Goal: Task Accomplishment & Management: Manage account settings

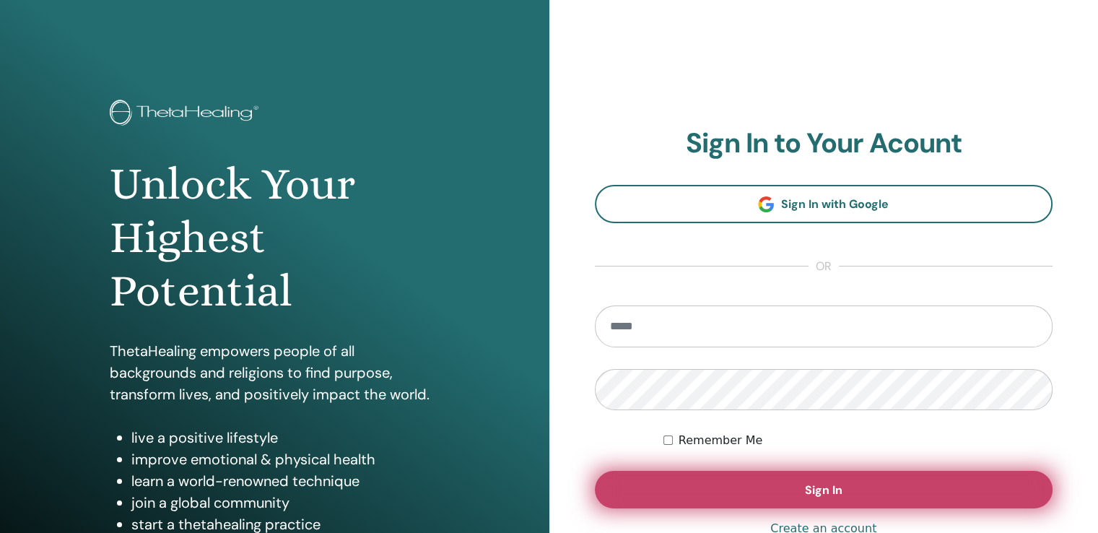
type input "**********"
click at [747, 487] on button "Sign In" at bounding box center [824, 490] width 459 height 38
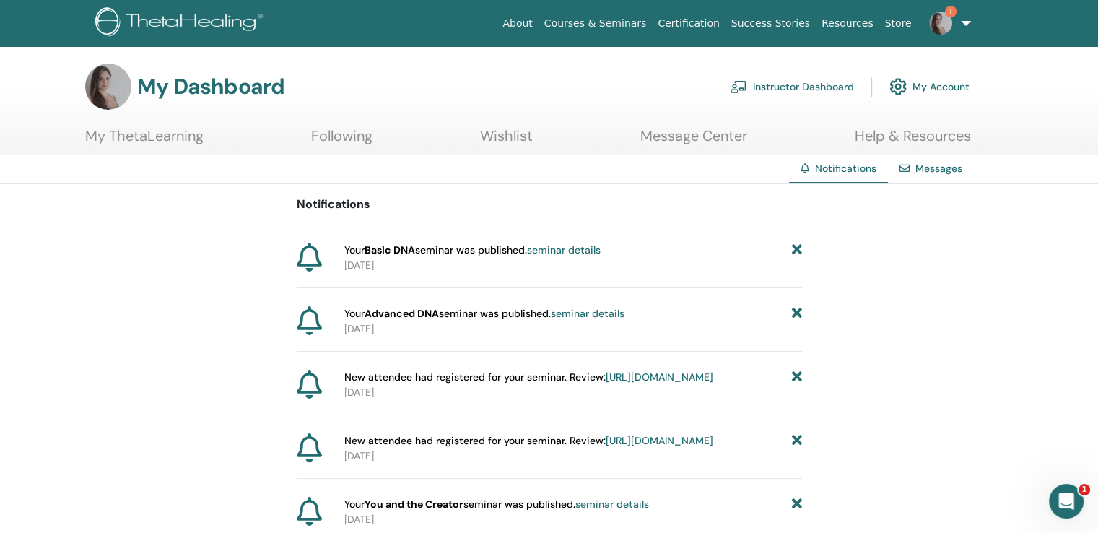
click at [947, 27] on img at bounding box center [940, 23] width 23 height 23
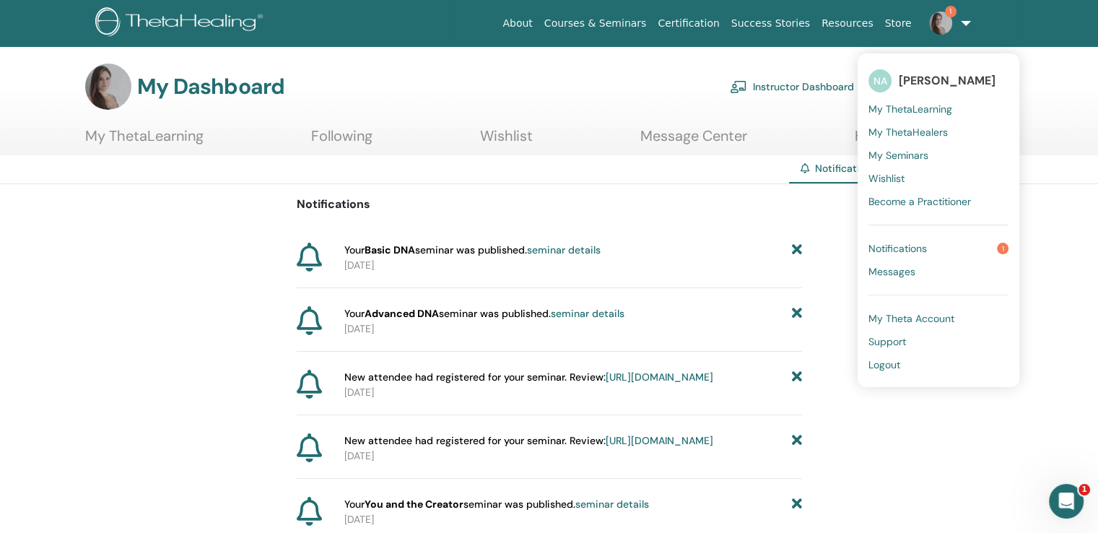
click at [899, 157] on span "My Seminars" at bounding box center [899, 155] width 60 height 13
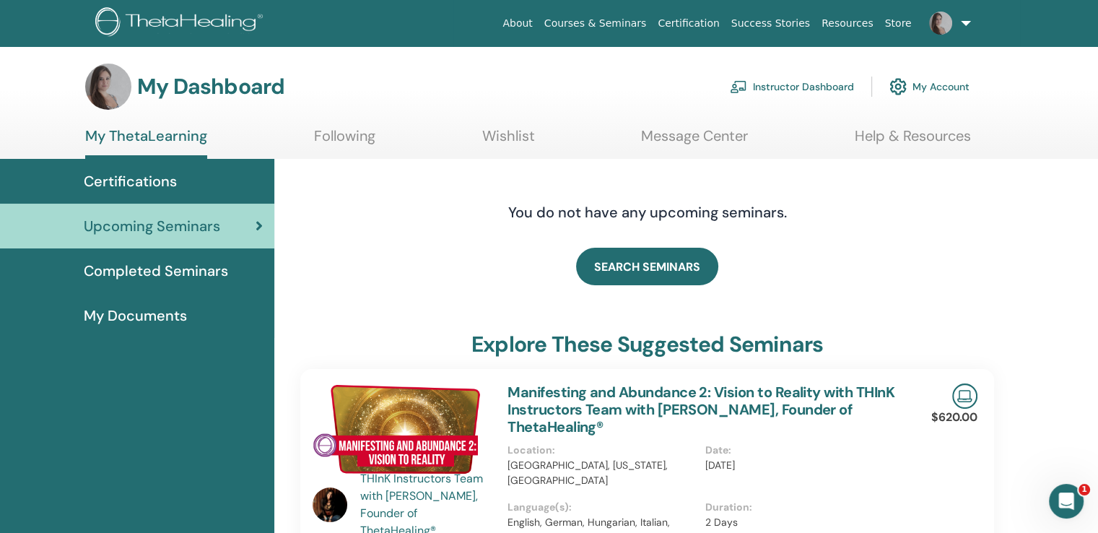
click at [924, 89] on link "My Account" at bounding box center [930, 87] width 80 height 32
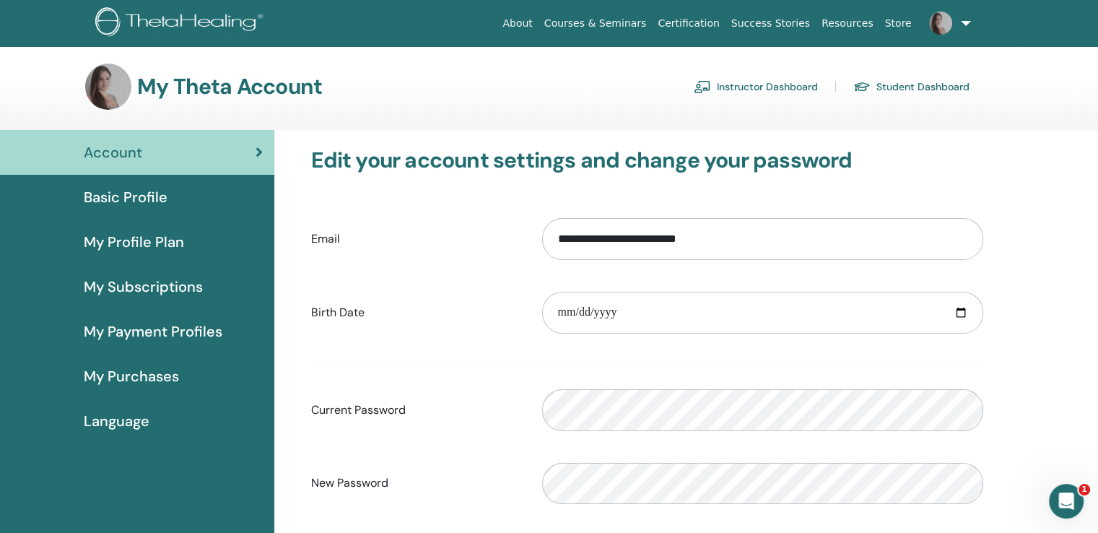
click at [775, 84] on link "Instructor Dashboard" at bounding box center [756, 86] width 124 height 23
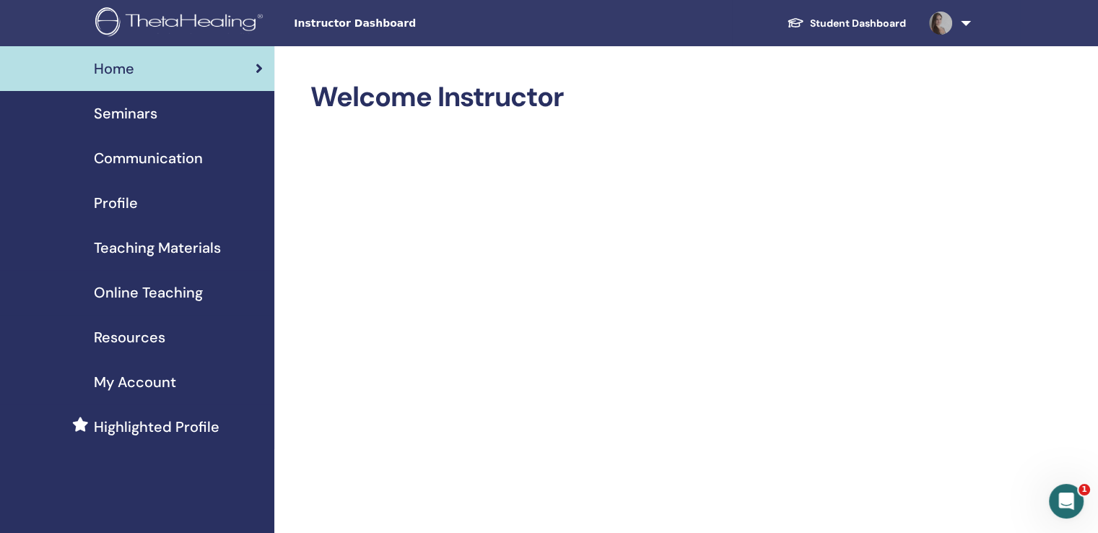
click at [131, 118] on span "Seminars" at bounding box center [126, 114] width 64 height 22
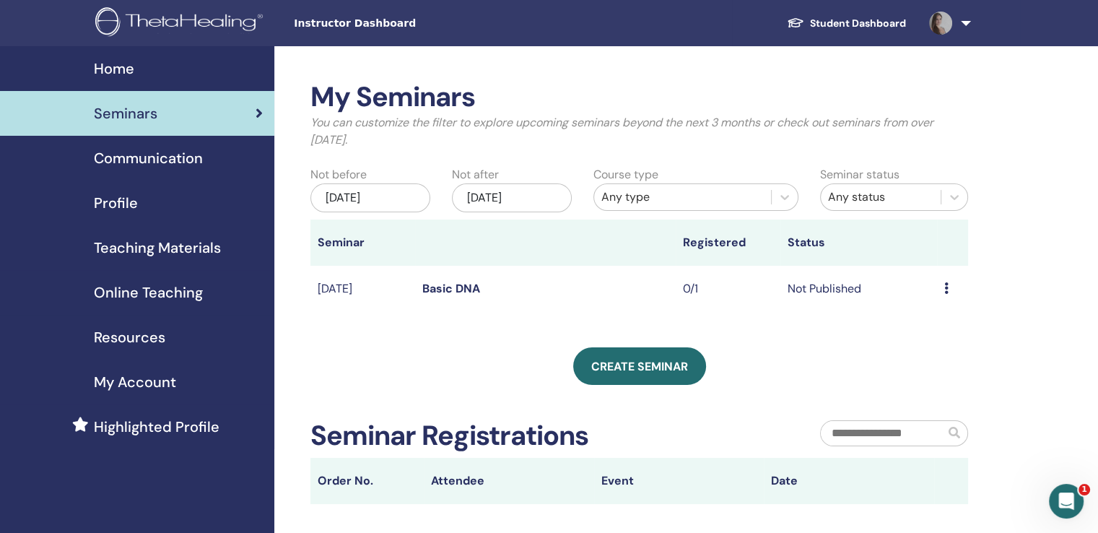
click at [848, 287] on td "Not Published" at bounding box center [859, 289] width 157 height 47
click at [355, 290] on td "[DATE]" at bounding box center [363, 289] width 105 height 47
click at [451, 295] on link "Basic DNA" at bounding box center [451, 288] width 58 height 15
click at [469, 289] on link "Basic DNA" at bounding box center [451, 288] width 58 height 15
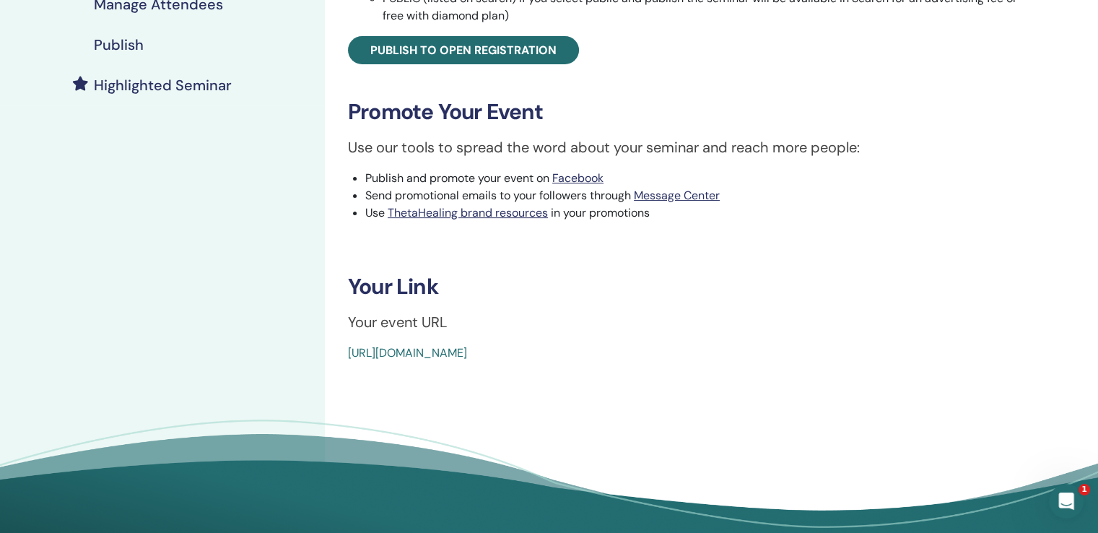
scroll to position [361, 0]
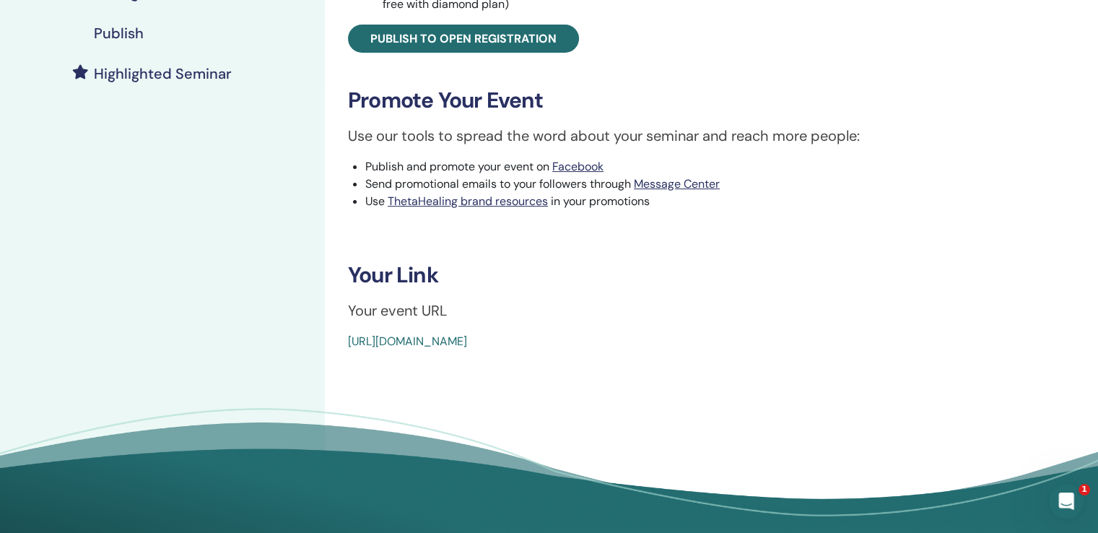
click at [467, 342] on link "https://www.thetahealing.com/seminar-375197-details.html" at bounding box center [407, 341] width 119 height 15
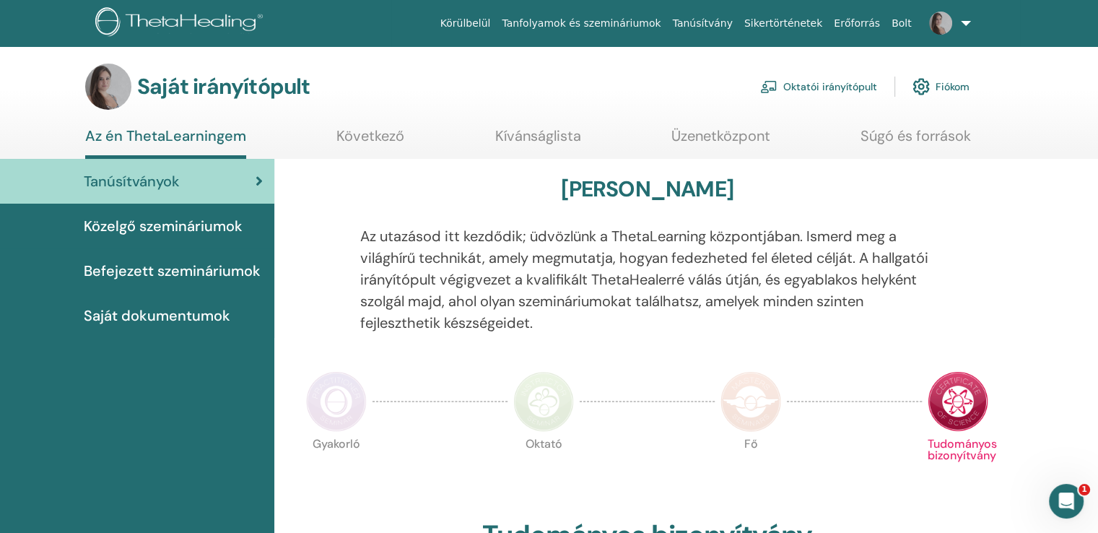
click at [168, 275] on font "Befejezett szemináriumok" at bounding box center [172, 270] width 177 height 19
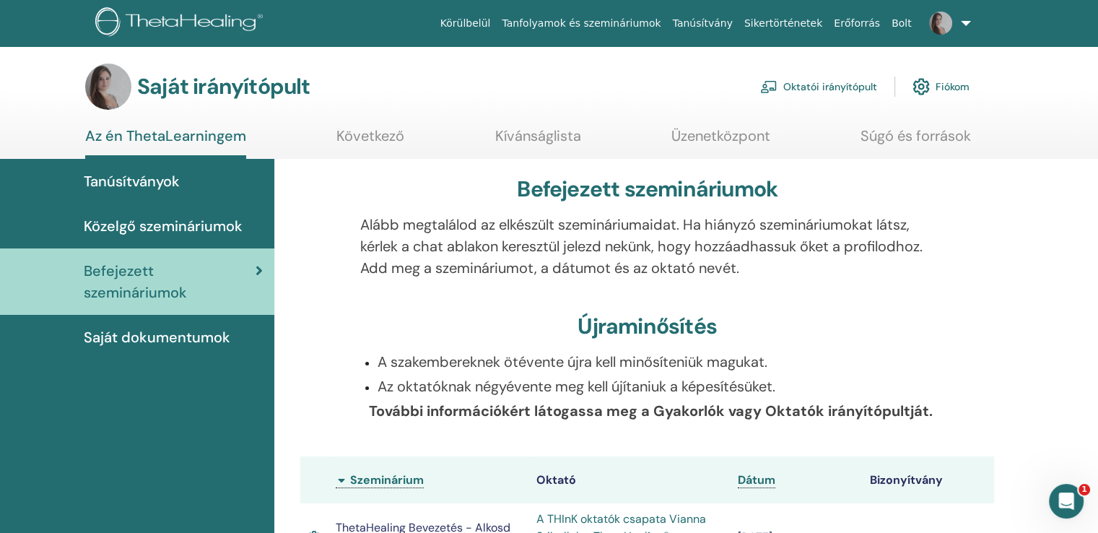
click at [834, 84] on font "Oktatói irányítópult" at bounding box center [830, 87] width 94 height 13
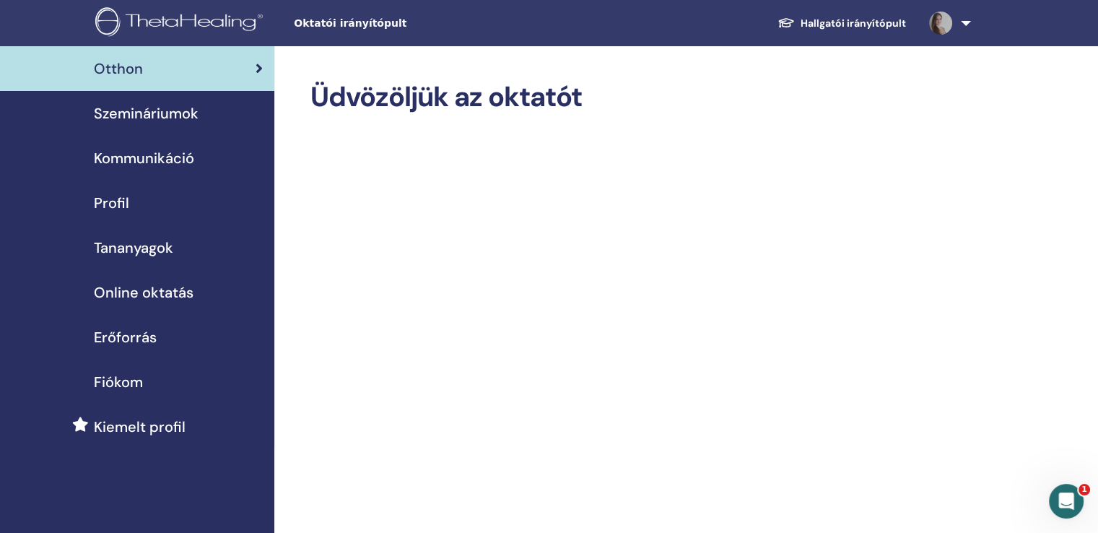
click at [157, 116] on font "Szemináriumok" at bounding box center [146, 113] width 105 height 19
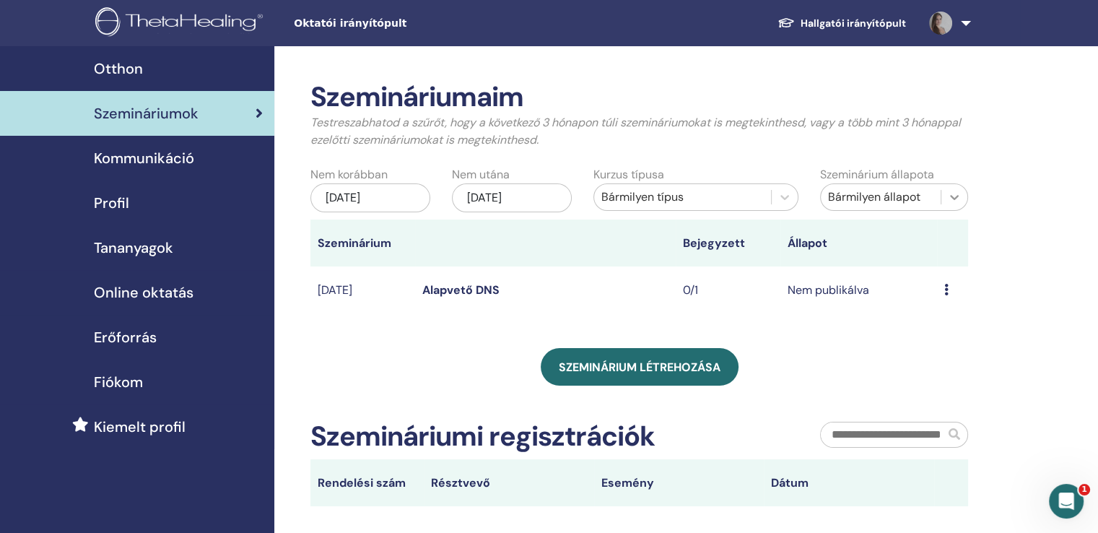
click at [954, 198] on icon at bounding box center [954, 197] width 9 height 5
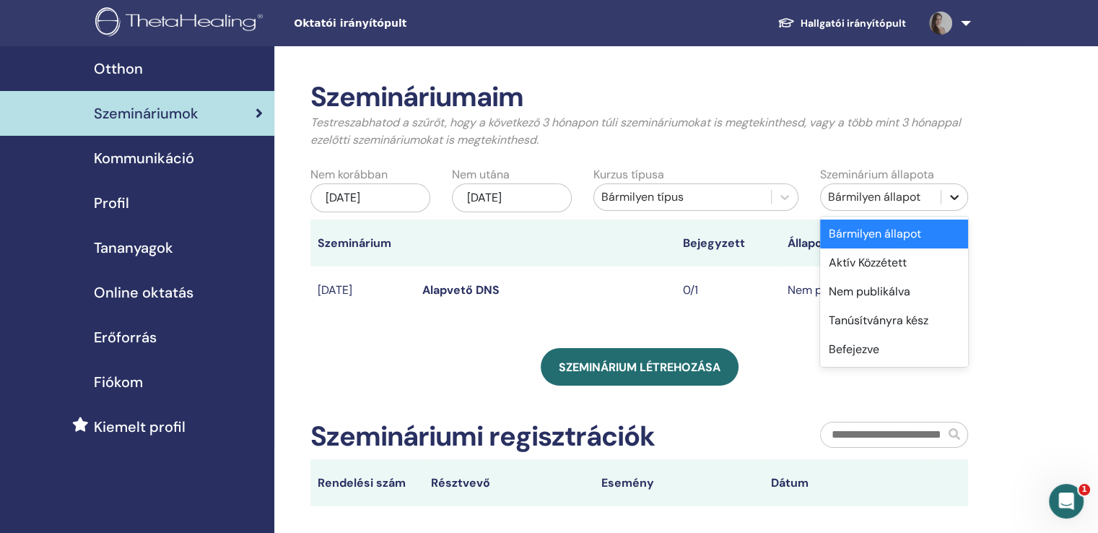
click at [954, 198] on icon at bounding box center [954, 197] width 9 height 5
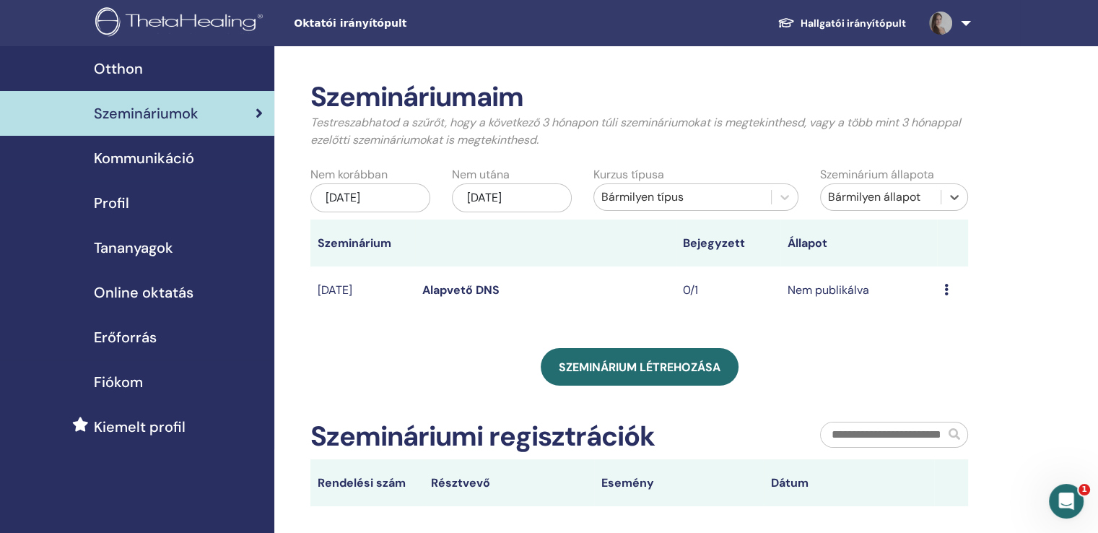
click at [483, 296] on font "Alapvető DNS" at bounding box center [460, 289] width 77 height 15
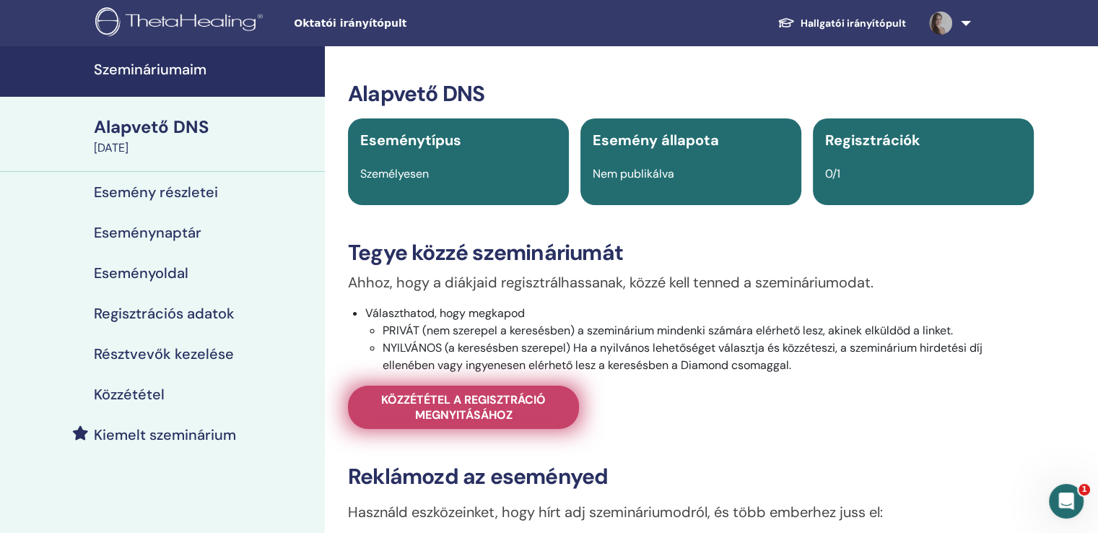
click at [474, 412] on font "Közzététel a regisztráció megnyitásához" at bounding box center [463, 407] width 165 height 30
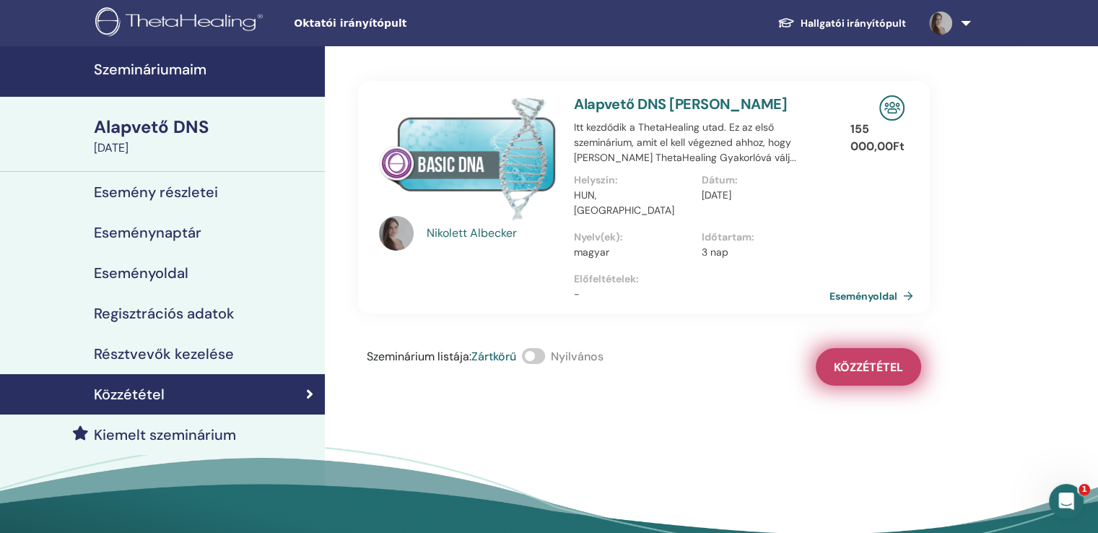
click at [877, 360] on font "Közzététel" at bounding box center [868, 367] width 69 height 15
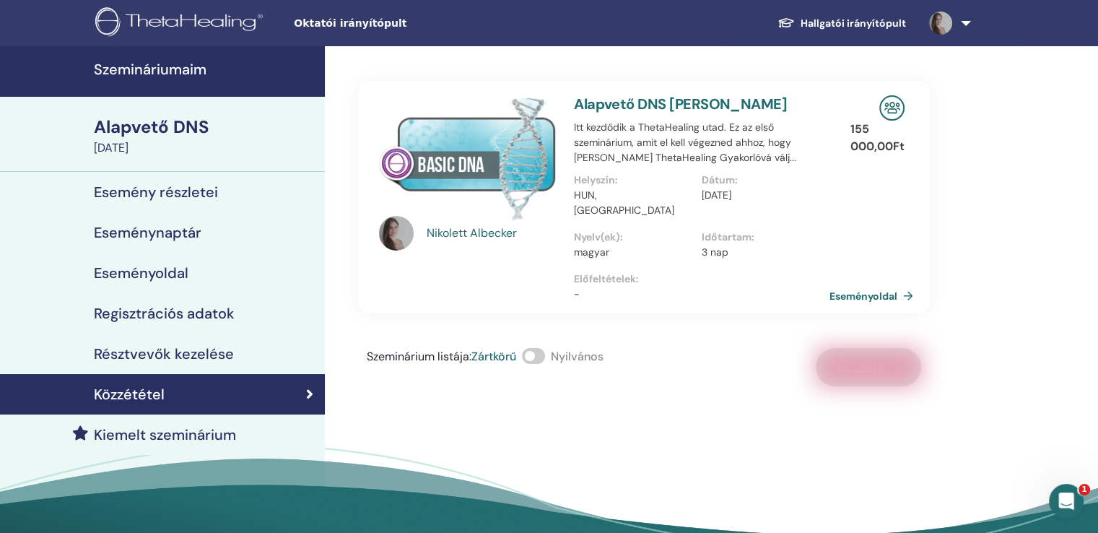
click at [117, 396] on font "Közzététel" at bounding box center [129, 394] width 71 height 19
click at [166, 354] on font "Résztvevők kezelése" at bounding box center [164, 353] width 140 height 19
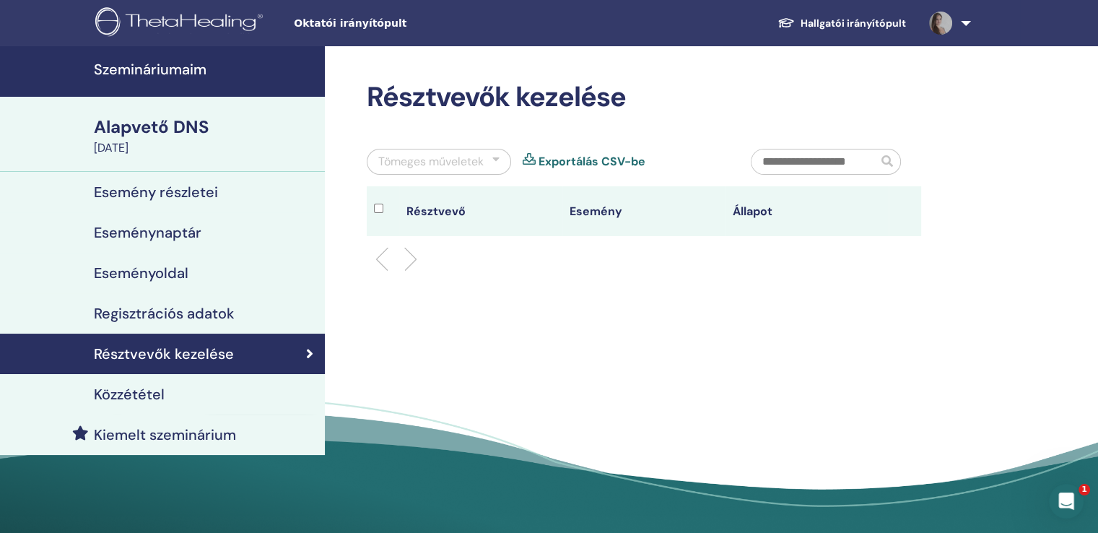
click at [158, 313] on font "Regisztrációs adatok" at bounding box center [164, 313] width 141 height 19
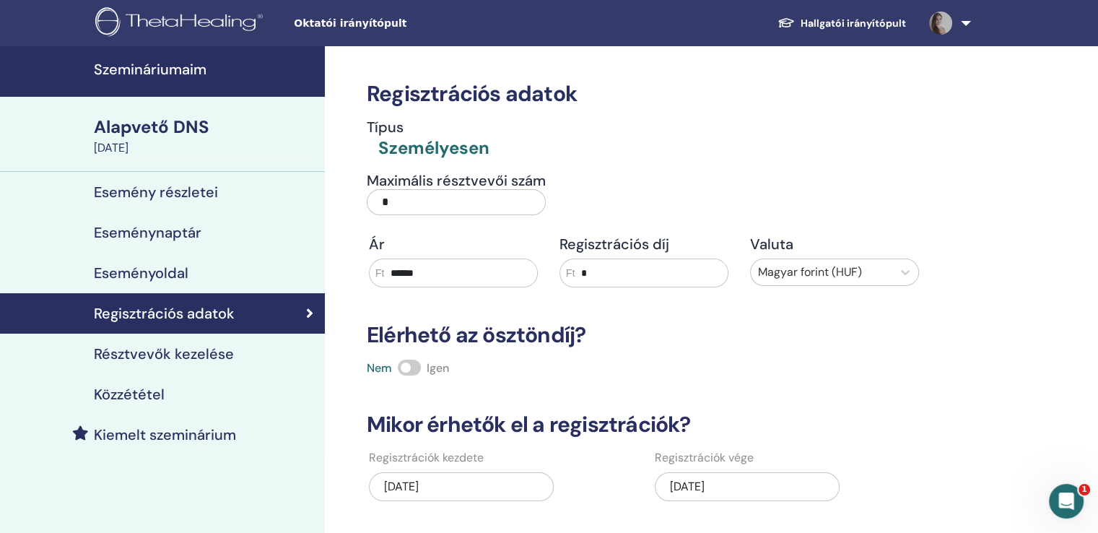
click at [148, 190] on font "Esemény részletei" at bounding box center [156, 192] width 124 height 19
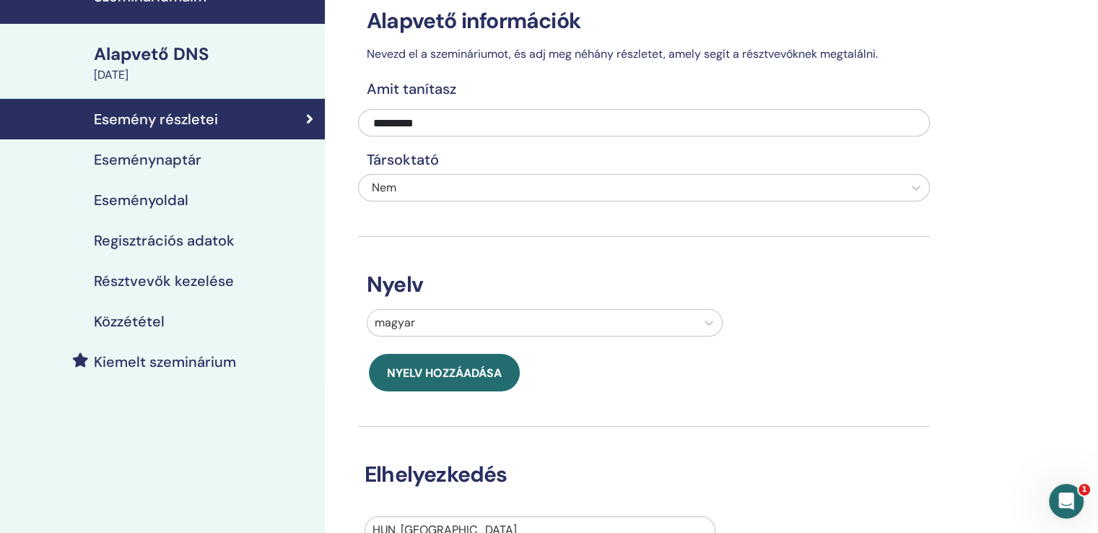
scroll to position [72, 0]
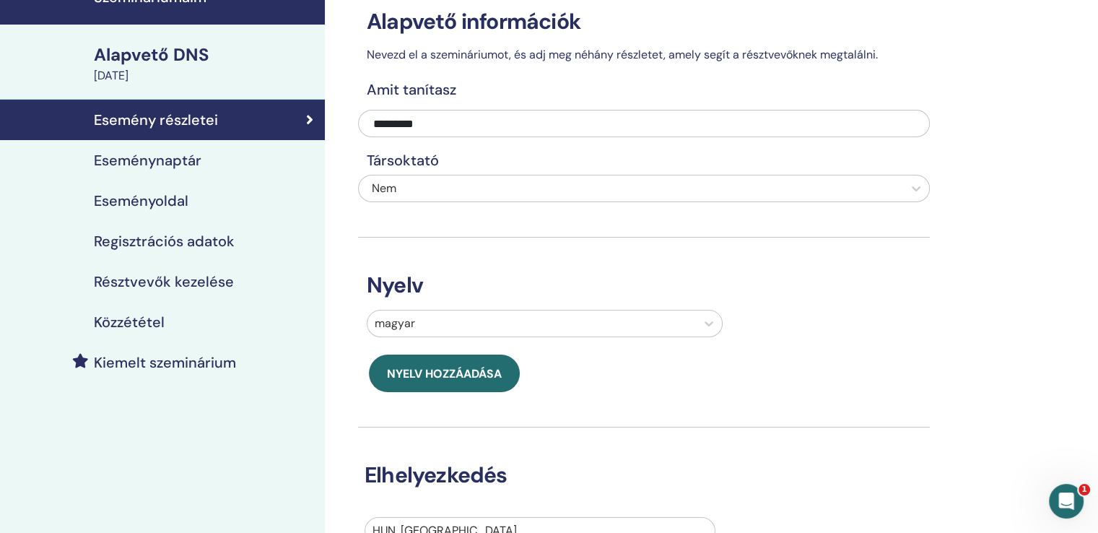
click at [153, 162] on font "Eseménynaptár" at bounding box center [148, 160] width 108 height 19
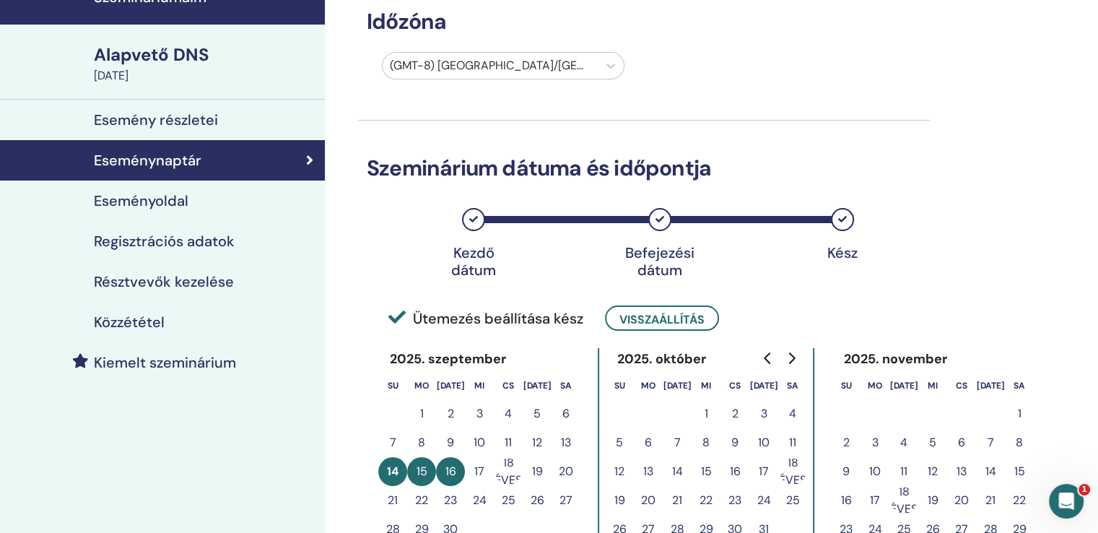
click at [135, 199] on font "Eseményoldal" at bounding box center [141, 200] width 95 height 19
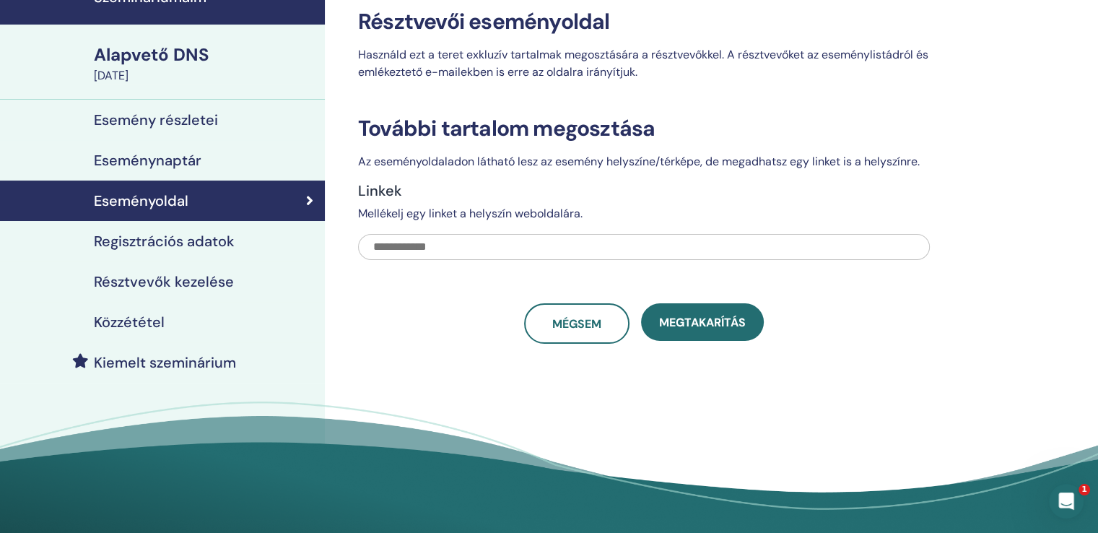
click at [148, 246] on font "Regisztrációs adatok" at bounding box center [164, 241] width 141 height 19
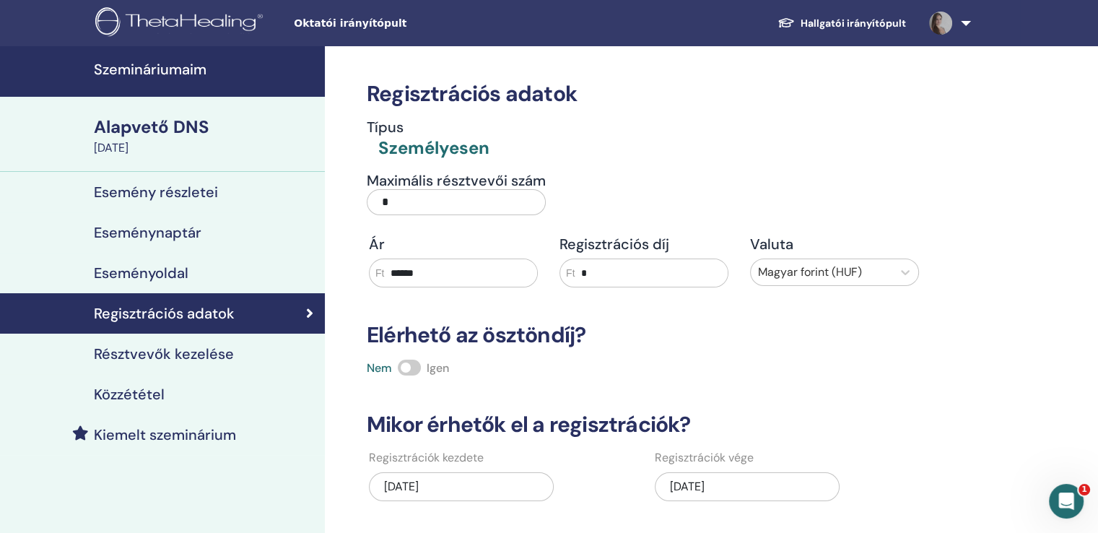
click at [126, 355] on font "Résztvevők kezelése" at bounding box center [164, 353] width 140 height 19
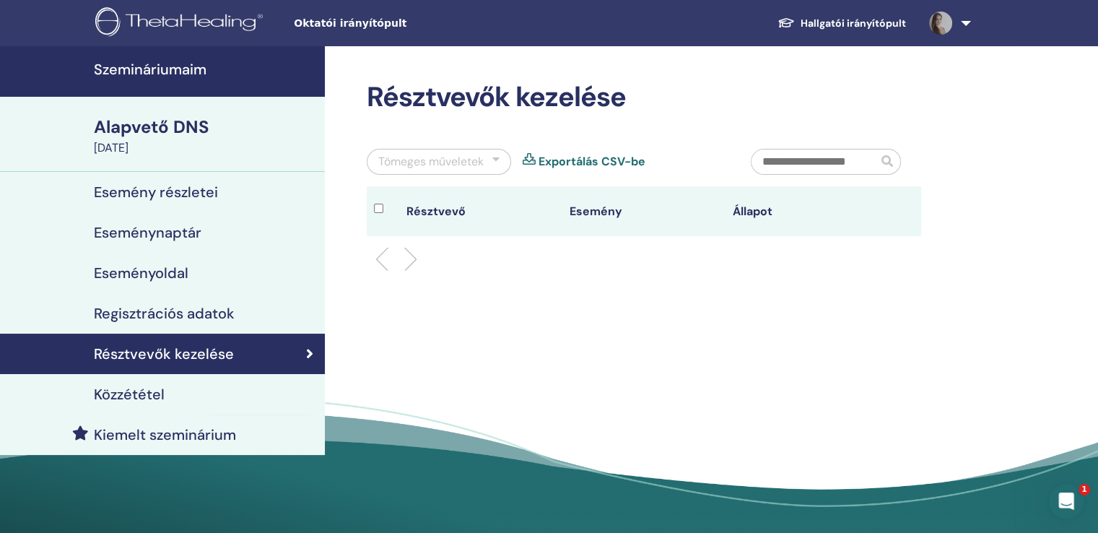
click at [128, 394] on font "Közzététel" at bounding box center [129, 394] width 71 height 19
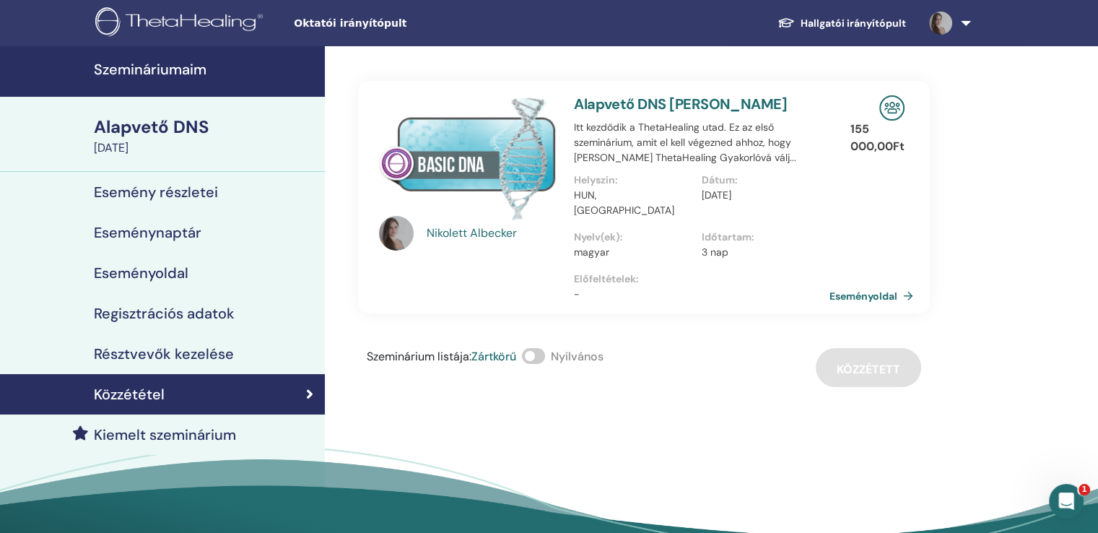
click at [151, 70] on font "Szemináriumaim" at bounding box center [150, 69] width 113 height 19
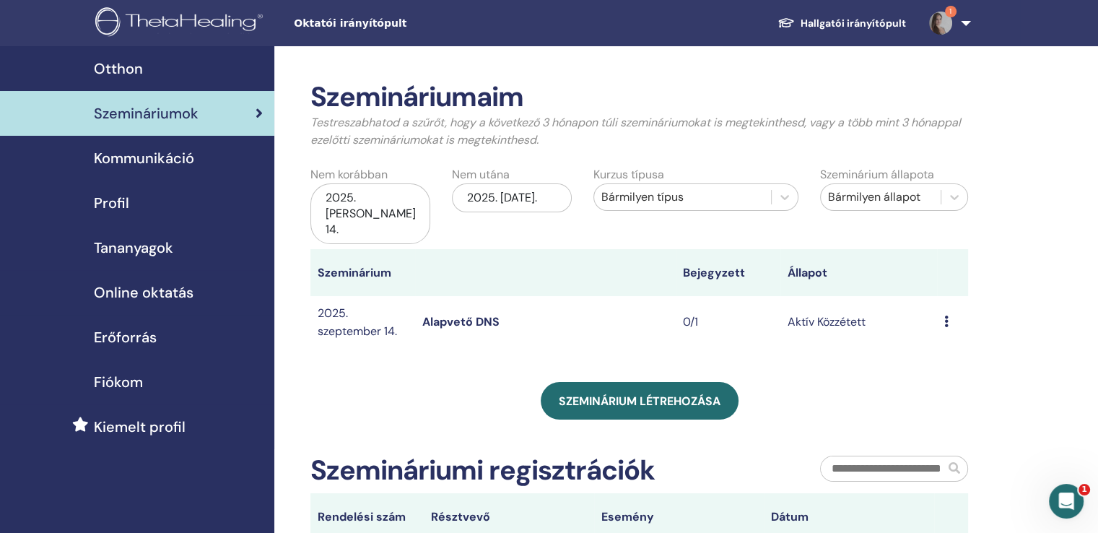
click at [168, 160] on font "Kommunikáció" at bounding box center [144, 158] width 100 height 19
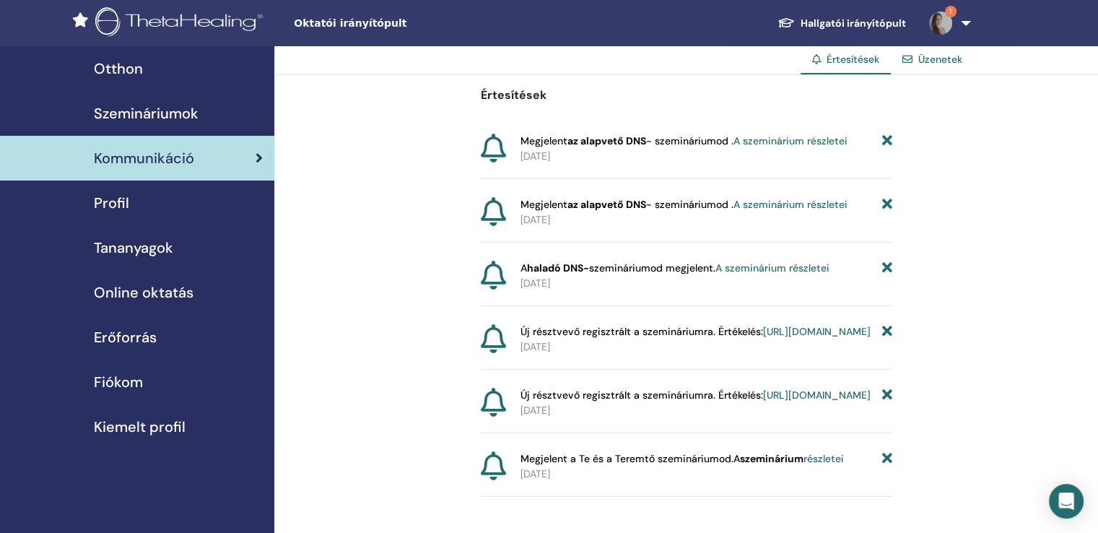
click at [156, 248] on font "Tananyagok" at bounding box center [133, 247] width 79 height 19
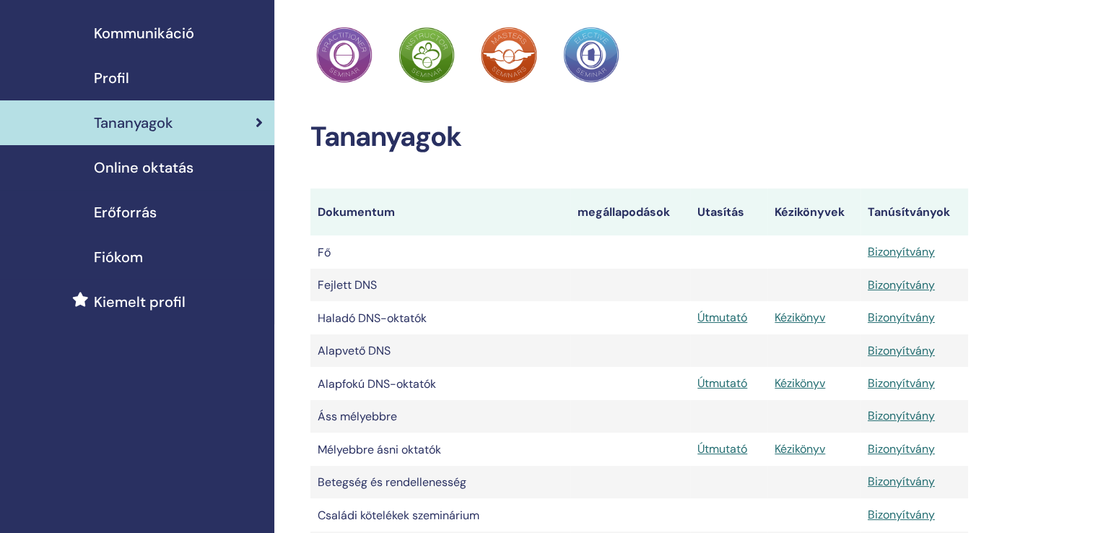
scroll to position [194, 0]
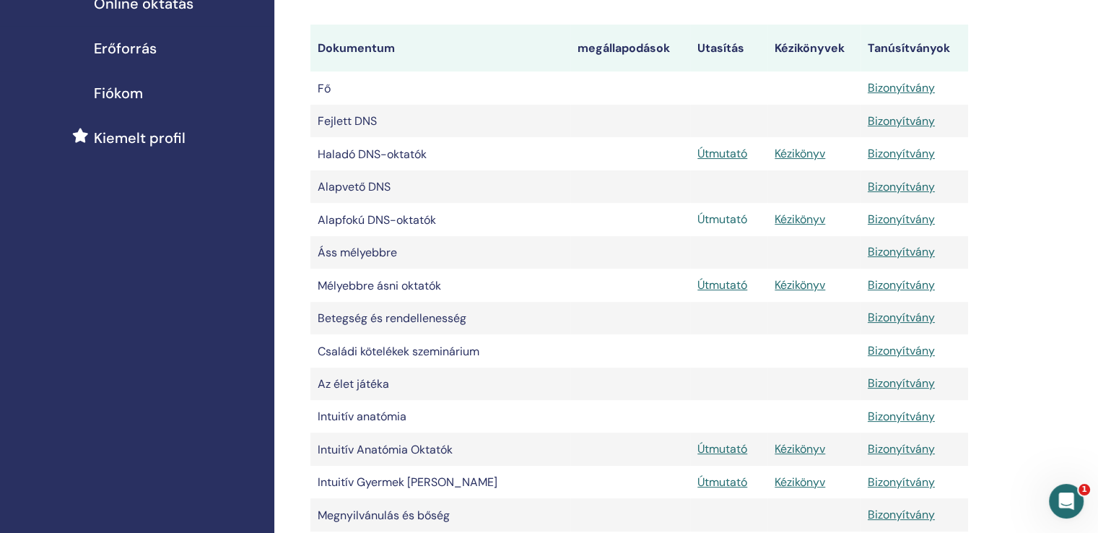
click at [722, 222] on font "Útmutató" at bounding box center [723, 219] width 50 height 15
